Goal: Find specific page/section: Find specific page/section

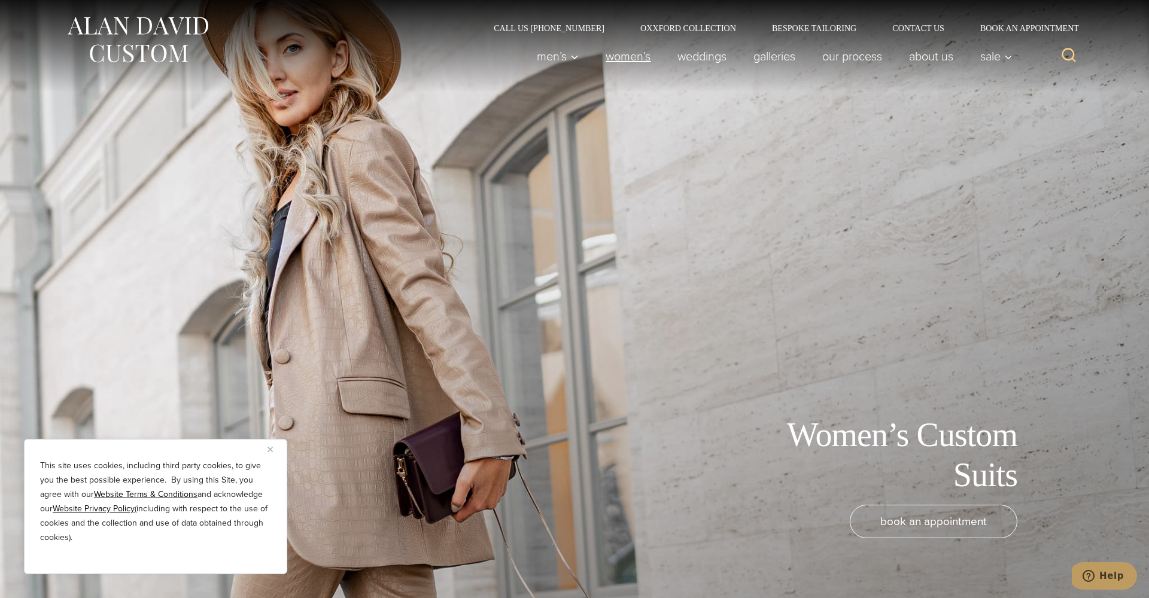
click at [630, 60] on link "Women’s" at bounding box center [628, 56] width 72 height 24
click at [626, 56] on link "Women’s" at bounding box center [628, 56] width 72 height 24
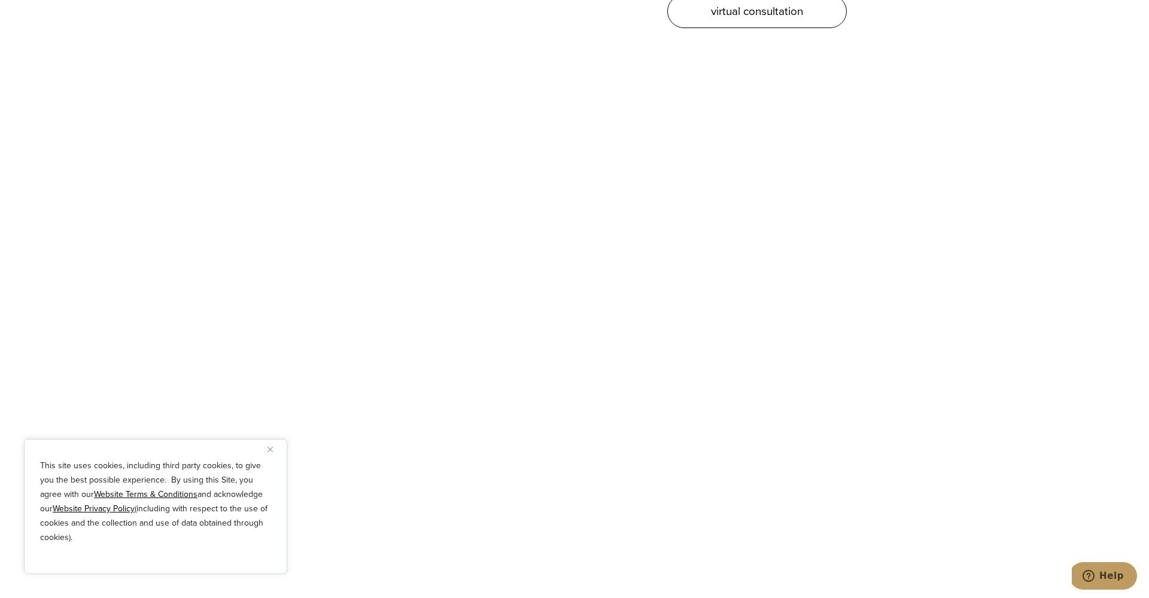
scroll to position [4213, 0]
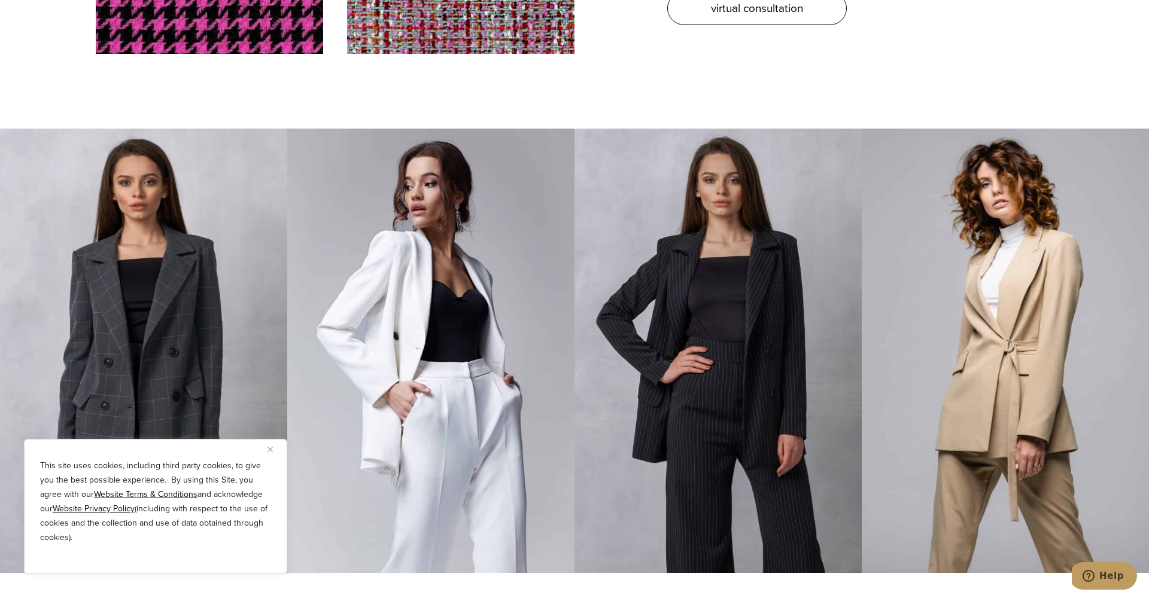
click at [699, 324] on img at bounding box center [718, 351] width 287 height 444
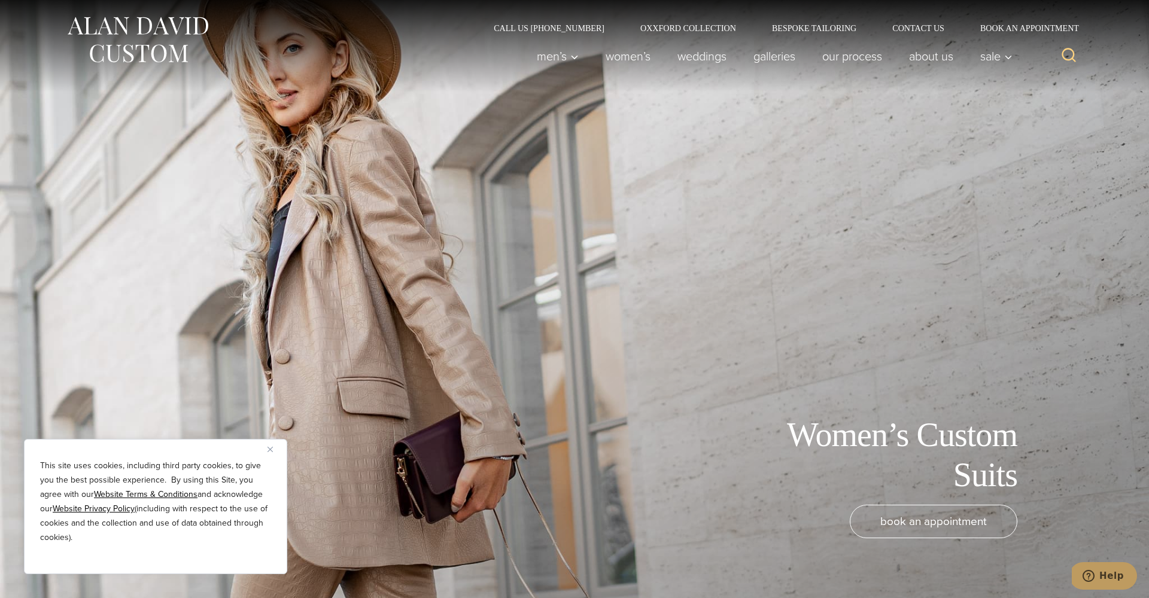
scroll to position [0, 0]
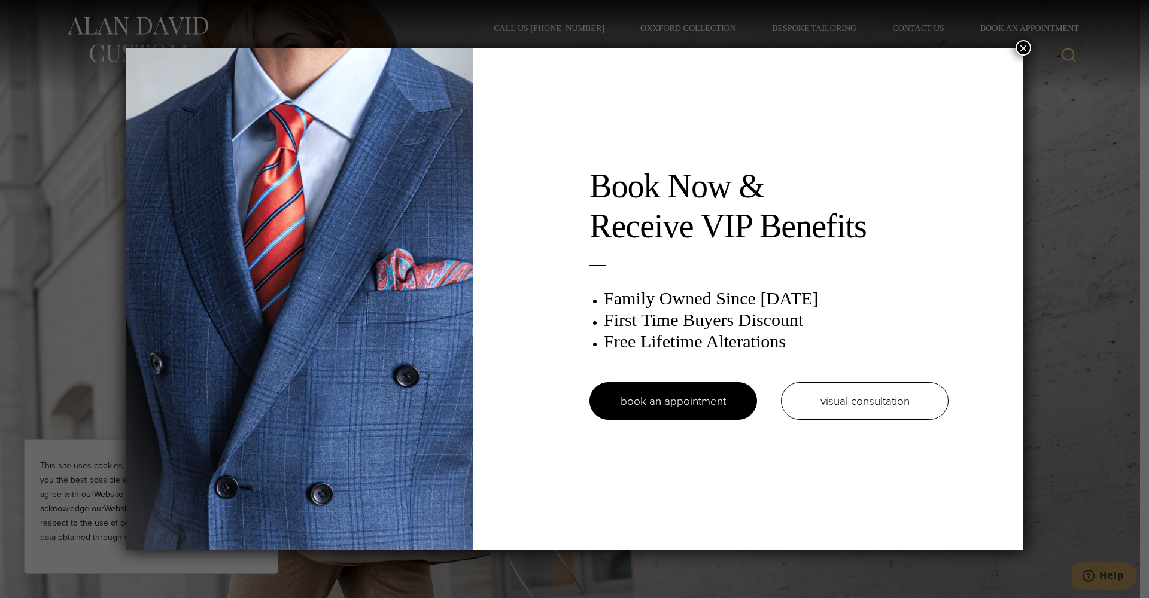
click at [1025, 46] on button "×" at bounding box center [1024, 48] width 16 height 16
